Goal: Book appointment/travel/reservation

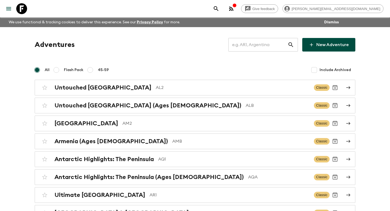
click at [261, 44] on input "text" at bounding box center [257, 44] width 59 height 15
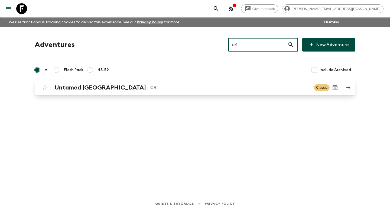
type input "cr1"
click at [70, 90] on h2 "Untamed [GEOGRAPHIC_DATA]" at bounding box center [99, 87] width 91 height 7
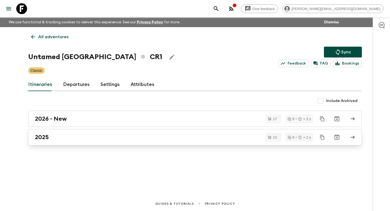
click at [38, 138] on h2 "2025" at bounding box center [42, 136] width 14 height 7
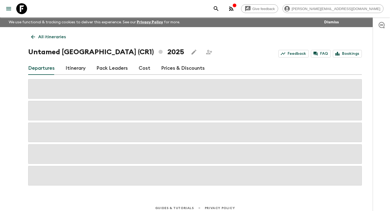
scroll to position [4, 0]
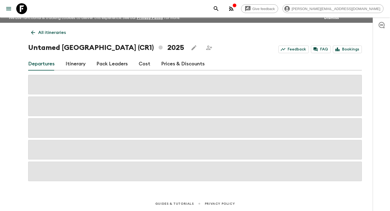
click at [41, 33] on p "All itineraries" at bounding box center [52, 32] width 28 height 6
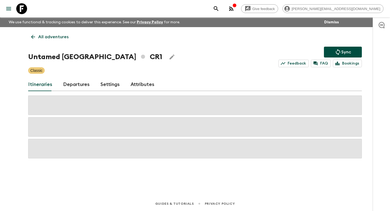
click at [73, 84] on link "Departures" at bounding box center [76, 84] width 27 height 13
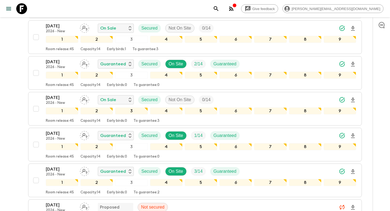
scroll to position [755, 0]
click at [40, 63] on div "[DATE] 2026 - New Guaranteed Secured On Site 2 / 14 Guaranteed 1 2 3 4 5 6 7 8 …" at bounding box center [193, 72] width 325 height 29
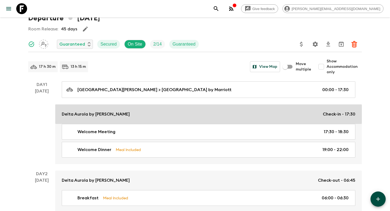
scroll to position [40, 0]
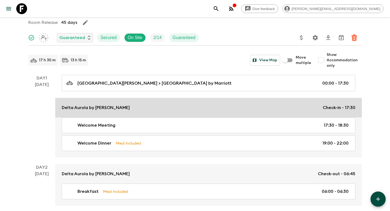
click at [87, 110] on p "Delta Aurola by [PERSON_NAME]" at bounding box center [96, 107] width 68 height 6
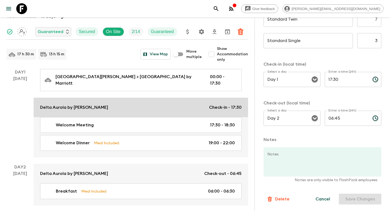
scroll to position [50, 0]
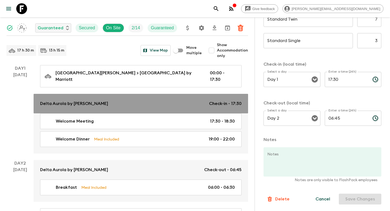
click at [50, 103] on link "Delta Aurola by Marriott Check-in - 17:30" at bounding box center [141, 103] width 214 height 19
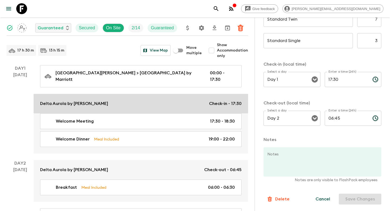
drag, startPoint x: 92, startPoint y: 99, endPoint x: 39, endPoint y: 99, distance: 53.0
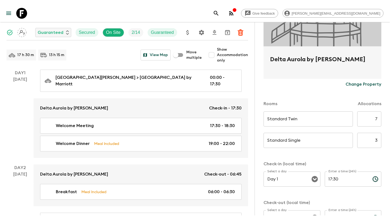
scroll to position [0, 0]
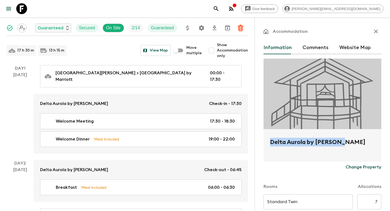
drag, startPoint x: 271, startPoint y: 143, endPoint x: 362, endPoint y: 143, distance: 91.2
click at [362, 143] on h2 "Delta Aurola by [PERSON_NAME]" at bounding box center [322, 145] width 105 height 17
copy h2 "Delta Aurola by [PERSON_NAME]"
